Goal: Complete application form: Complete application form

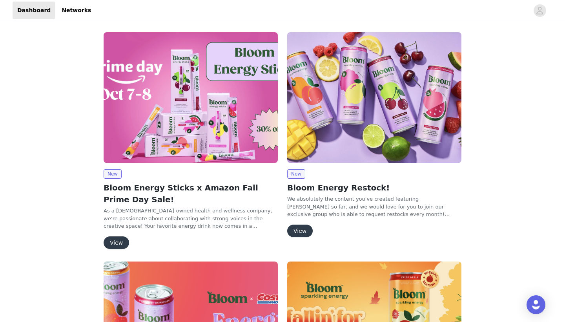
click at [297, 230] on button "View" at bounding box center [300, 231] width 26 height 13
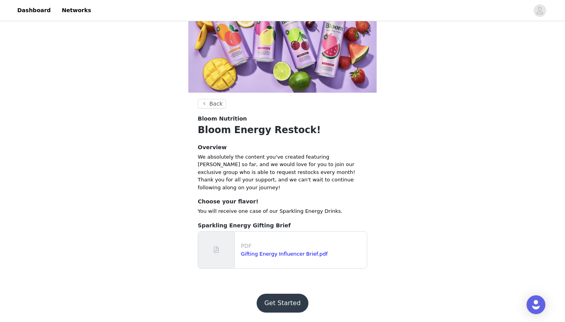
scroll to position [110, 0]
click at [287, 296] on button "Get Started" at bounding box center [283, 303] width 52 height 19
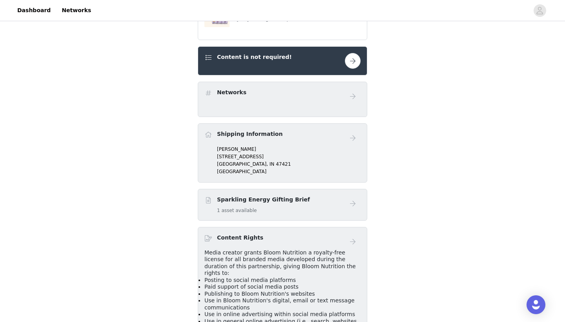
scroll to position [173, 0]
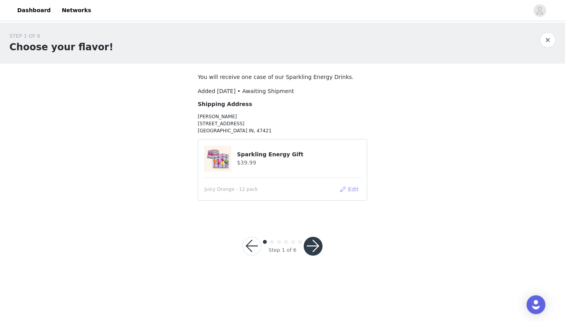
click at [355, 190] on button "Edit" at bounding box center [349, 189] width 20 height 9
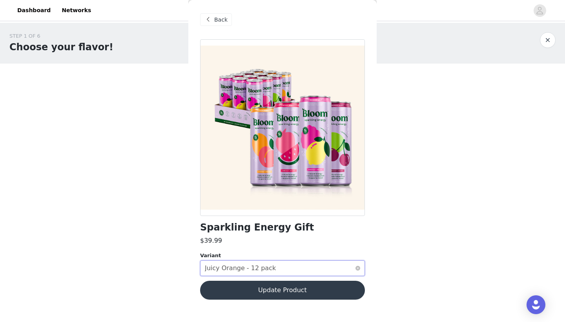
click at [283, 267] on div "Select variant Juicy Orange - 12 pack" at bounding box center [280, 268] width 150 height 15
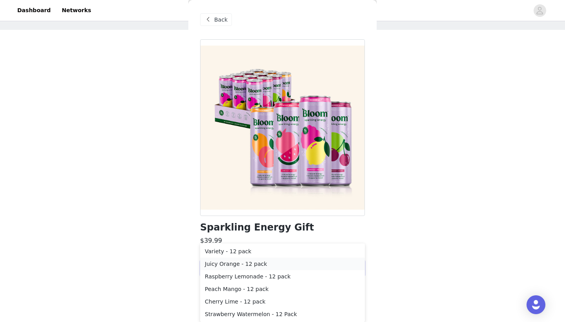
scroll to position [34, 0]
click at [237, 263] on li "Juicy Orange - 12 pack" at bounding box center [282, 264] width 165 height 13
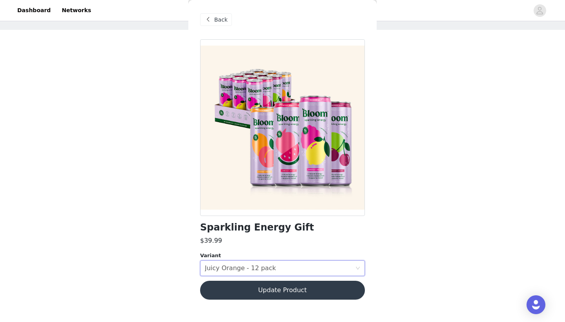
scroll to position [0, 0]
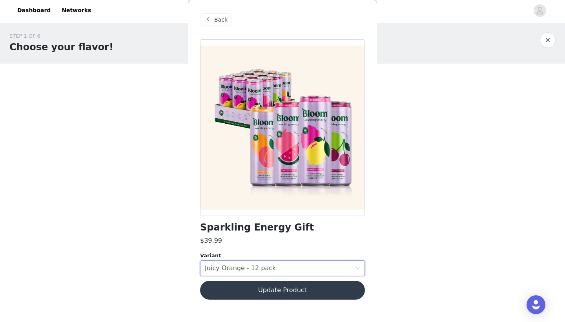
click at [262, 292] on button "Update Product" at bounding box center [282, 290] width 165 height 19
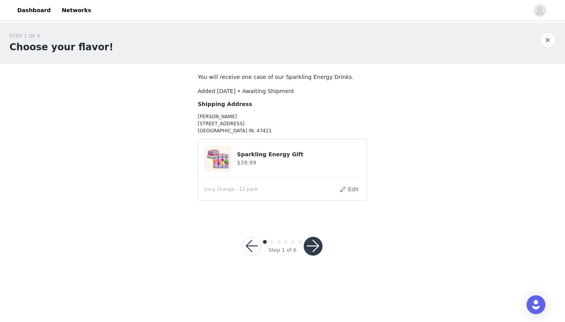
click at [315, 248] on button "button" at bounding box center [313, 246] width 19 height 19
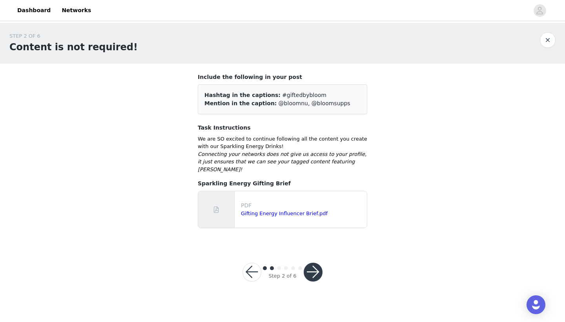
click at [315, 263] on button "button" at bounding box center [313, 272] width 19 height 19
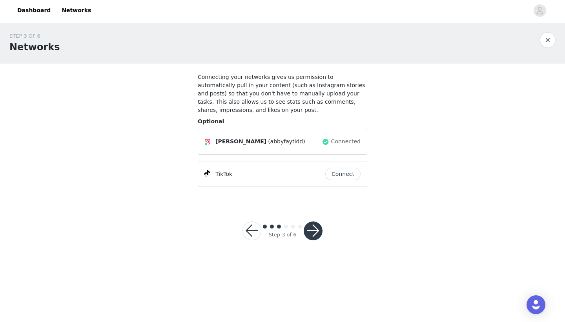
click at [316, 232] on button "button" at bounding box center [313, 230] width 19 height 19
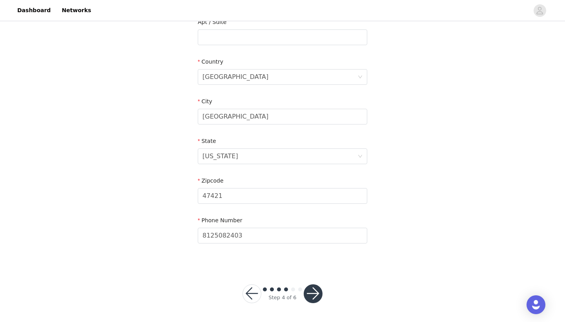
scroll to position [213, 0]
click at [314, 295] on button "button" at bounding box center [313, 294] width 19 height 19
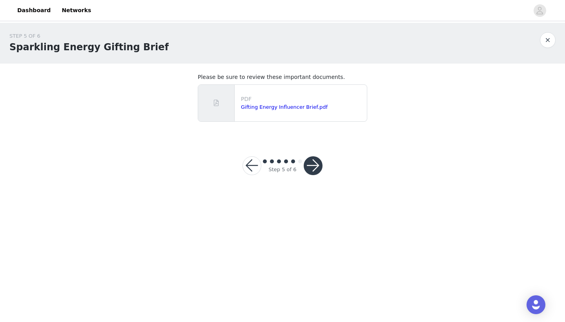
click at [316, 168] on button "button" at bounding box center [313, 165] width 19 height 19
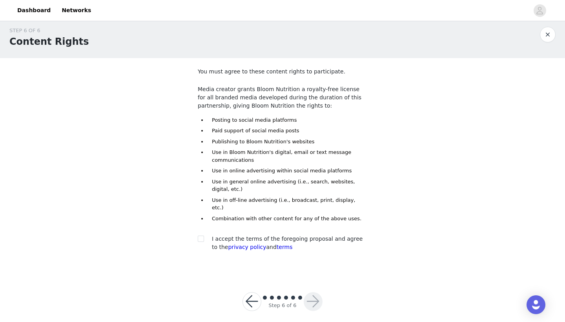
scroll to position [5, 0]
click at [201, 236] on input "checkbox" at bounding box center [200, 238] width 5 height 5
checkbox input "true"
click at [315, 294] on button "button" at bounding box center [313, 301] width 19 height 19
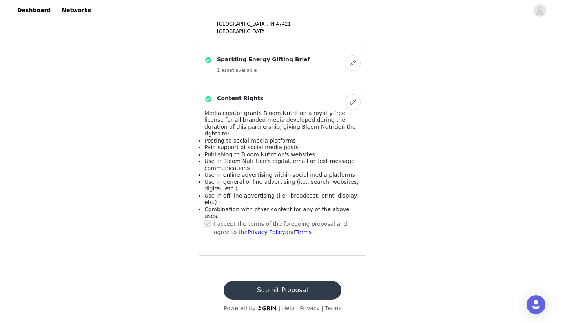
scroll to position [420, 0]
click at [303, 287] on button "Submit Proposal" at bounding box center [282, 290] width 117 height 19
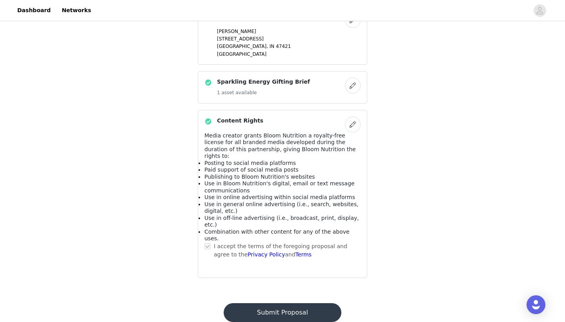
scroll to position [0, 0]
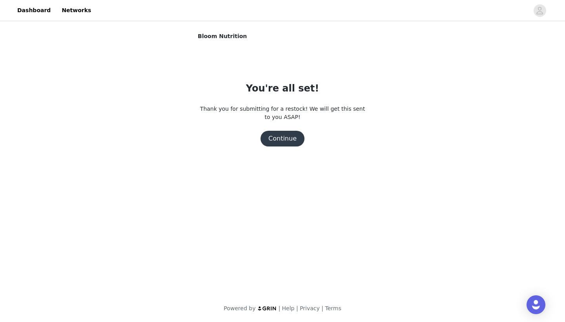
click at [286, 144] on button "Continue" at bounding box center [283, 139] width 44 height 16
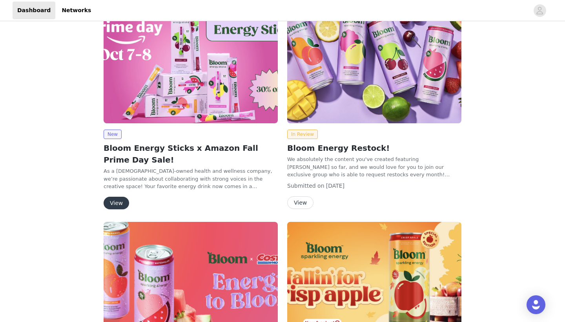
scroll to position [35, 0]
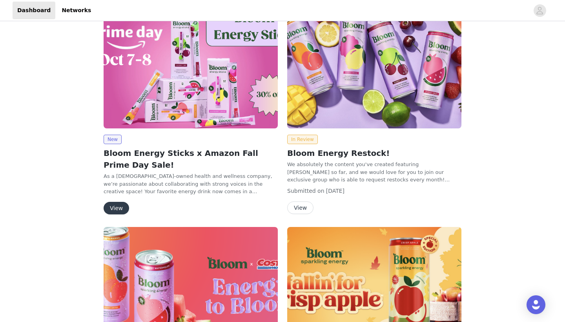
click at [114, 205] on button "View" at bounding box center [117, 208] width 26 height 13
